Goal: Task Accomplishment & Management: Use online tool/utility

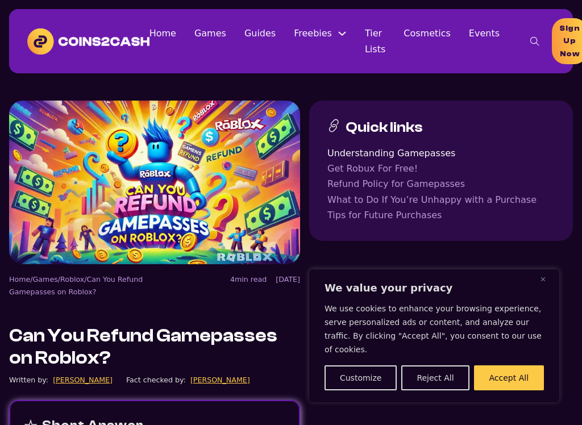
click at [410, 158] on link "Understanding Gamepasses" at bounding box center [441, 153] width 227 height 15
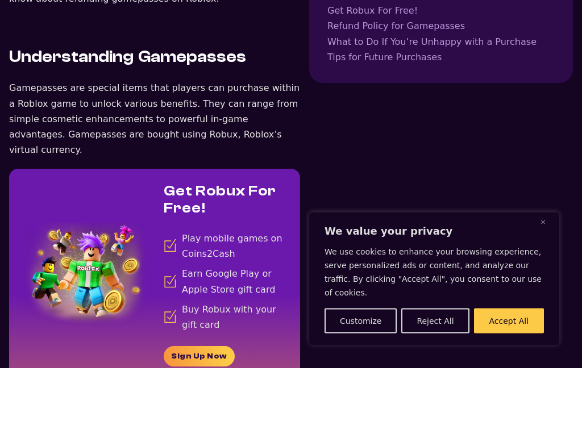
scroll to position [578, 0]
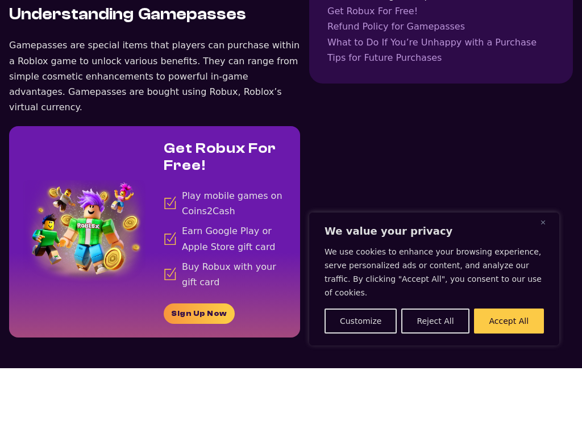
click at [183, 360] on link "Sign Up Now" at bounding box center [199, 370] width 71 height 20
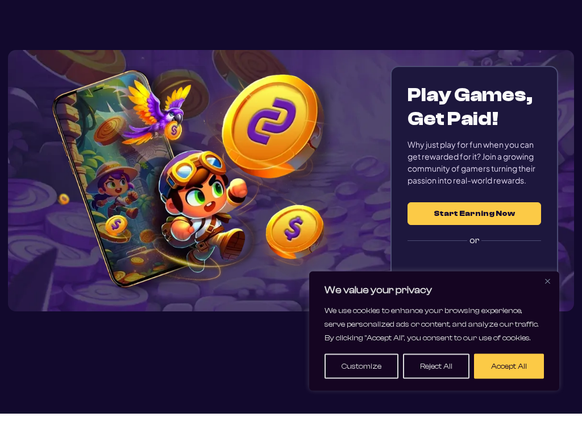
click at [553, 286] on button "Close" at bounding box center [548, 293] width 14 height 14
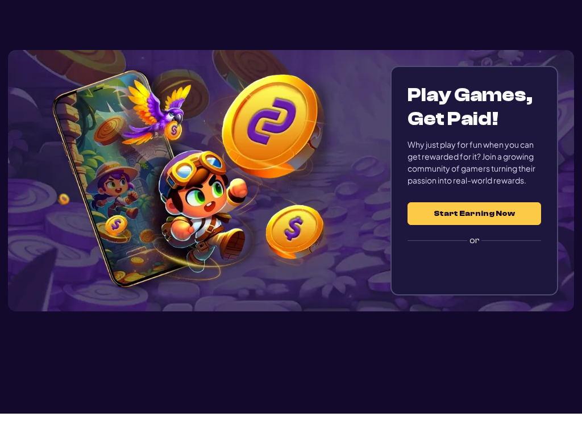
scroll to position [39, 0]
click at [529, 214] on button "Start Earning Now" at bounding box center [475, 225] width 134 height 23
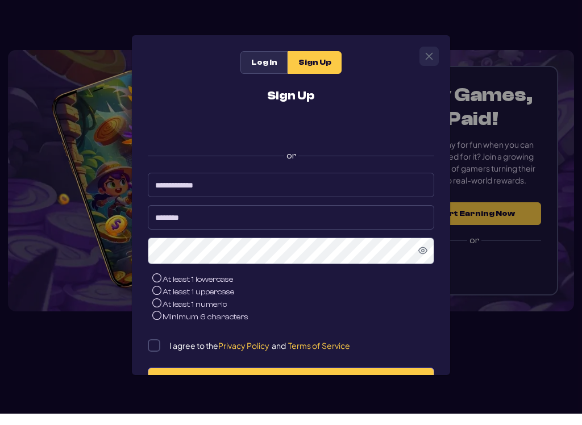
click at [382, 134] on div "Sign in with Google. Opens in new tab" at bounding box center [290, 140] width 227 height 25
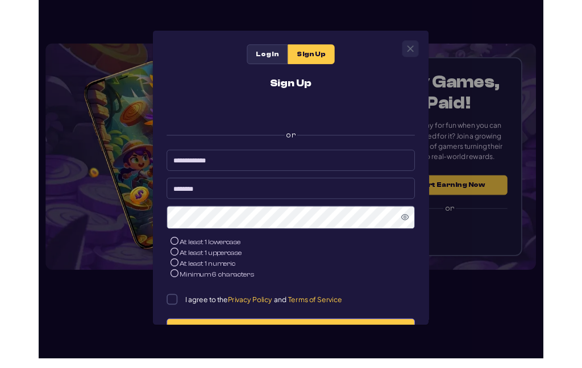
scroll to position [96, 0]
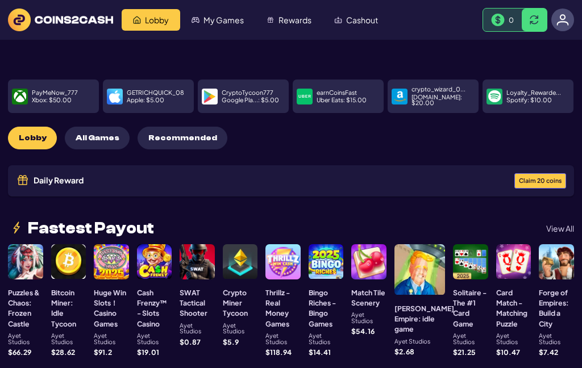
click at [85, 134] on span "All Games" at bounding box center [98, 139] width 44 height 10
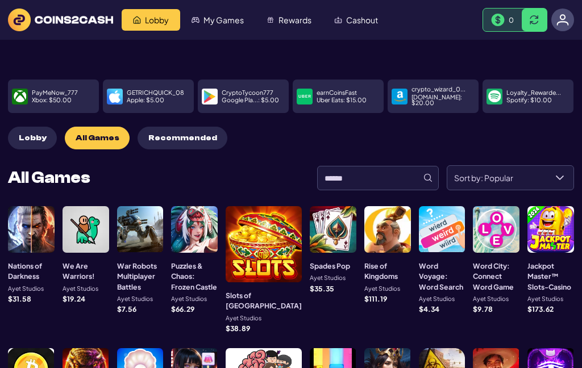
click at [20, 127] on button "Lobby" at bounding box center [32, 138] width 49 height 23
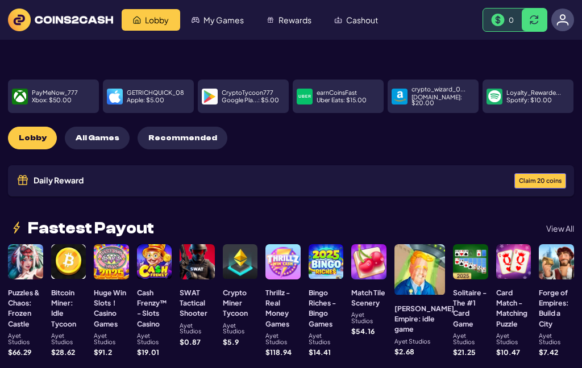
click at [195, 23] on img "My Games" at bounding box center [196, 20] width 8 height 8
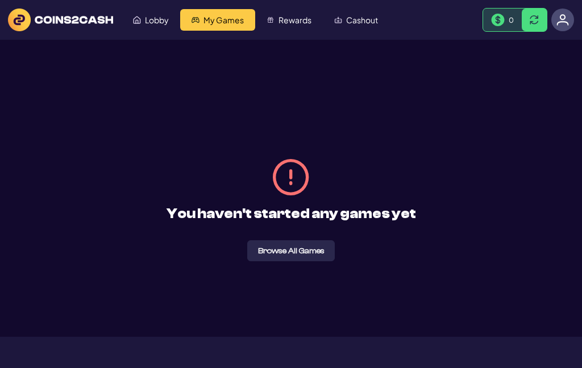
click at [279, 14] on link "Rewards" at bounding box center [289, 20] width 68 height 22
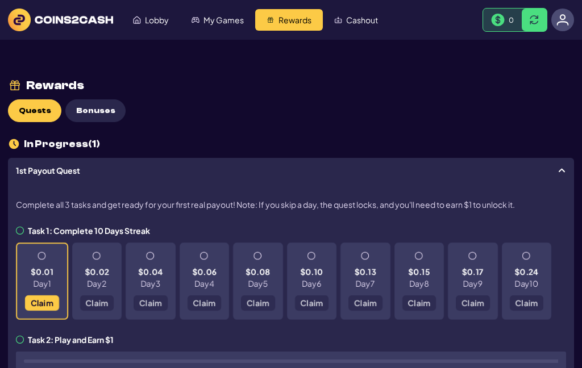
click at [35, 307] on span "Claim" at bounding box center [42, 303] width 23 height 8
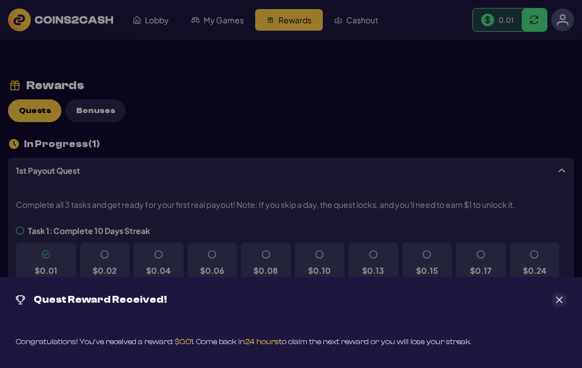
scroll to position [14, 0]
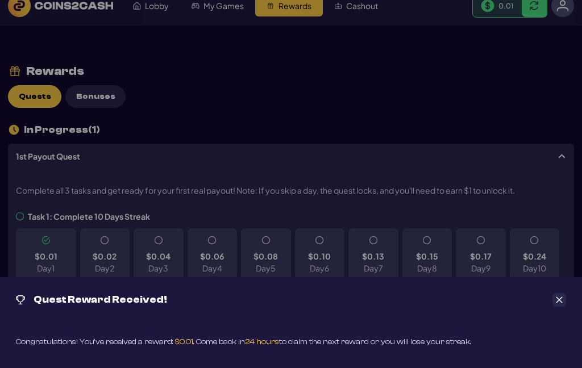
click at [562, 299] on icon "Close" at bounding box center [560, 300] width 8 height 8
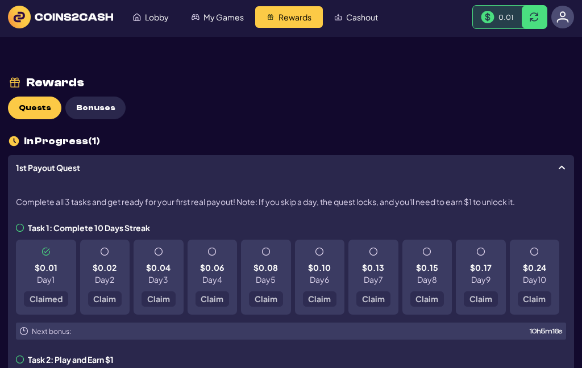
scroll to position [0, 0]
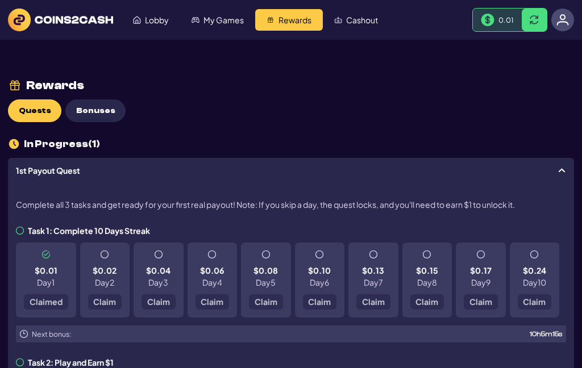
click at [367, 16] on span "Cashout" at bounding box center [362, 20] width 32 height 8
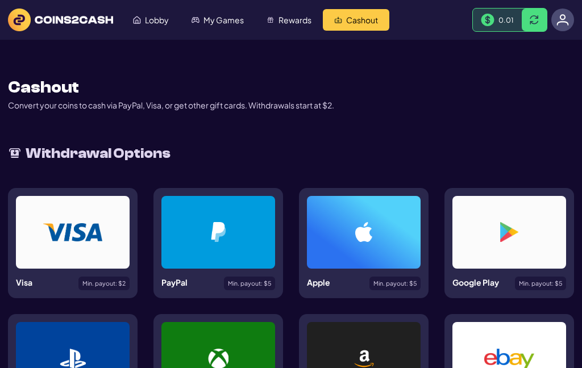
click at [138, 20] on img "Lobby" at bounding box center [137, 20] width 8 height 8
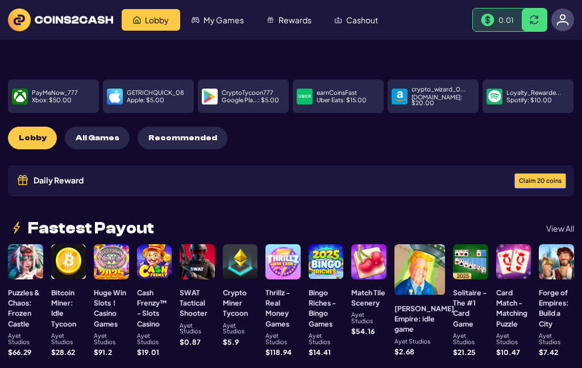
click at [15, 249] on div at bounding box center [25, 262] width 35 height 35
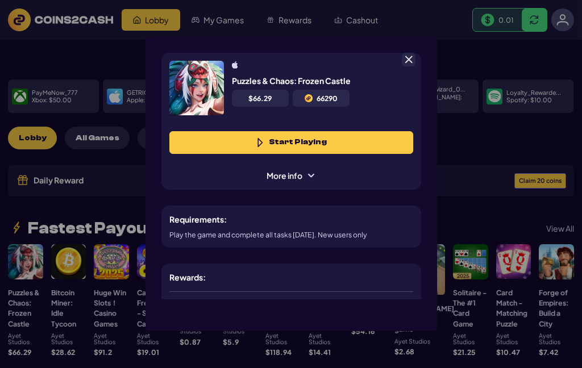
scroll to position [57, 0]
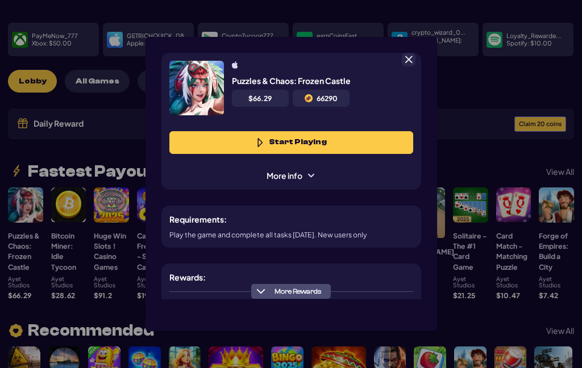
click at [407, 131] on button "Start Playing" at bounding box center [291, 142] width 244 height 23
click at [414, 53] on div at bounding box center [409, 60] width 14 height 14
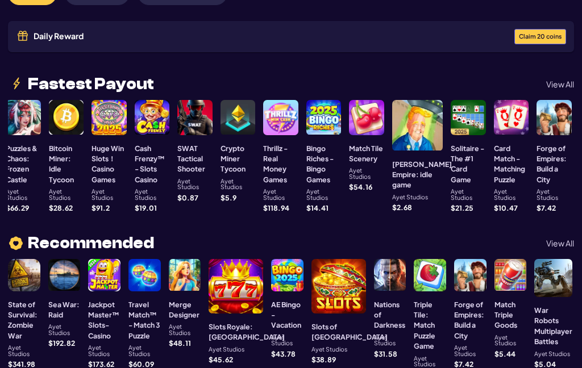
scroll to position [144, 0]
